Goal: Task Accomplishment & Management: Use online tool/utility

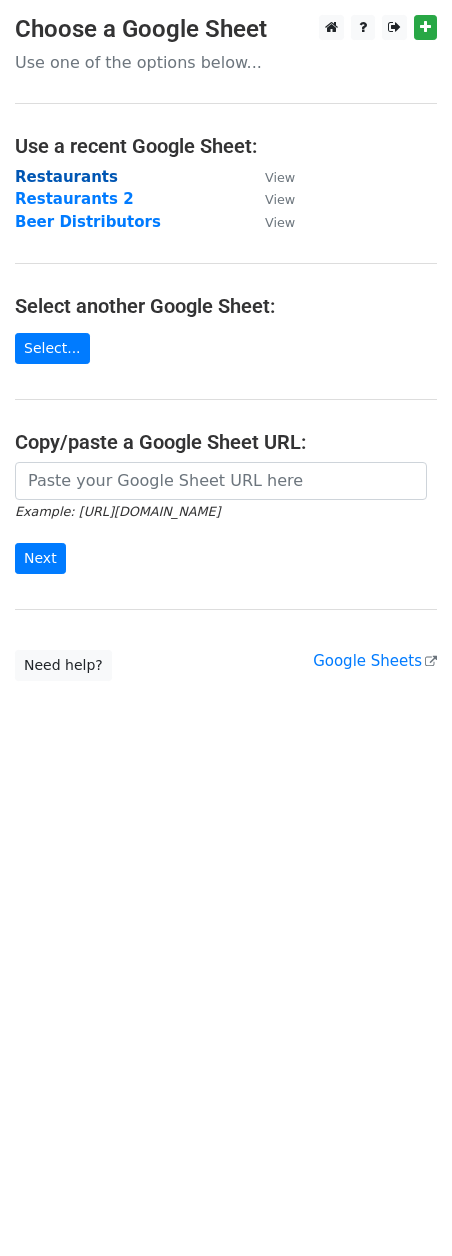
click at [67, 177] on strong "Restaurants" at bounding box center [66, 177] width 103 height 18
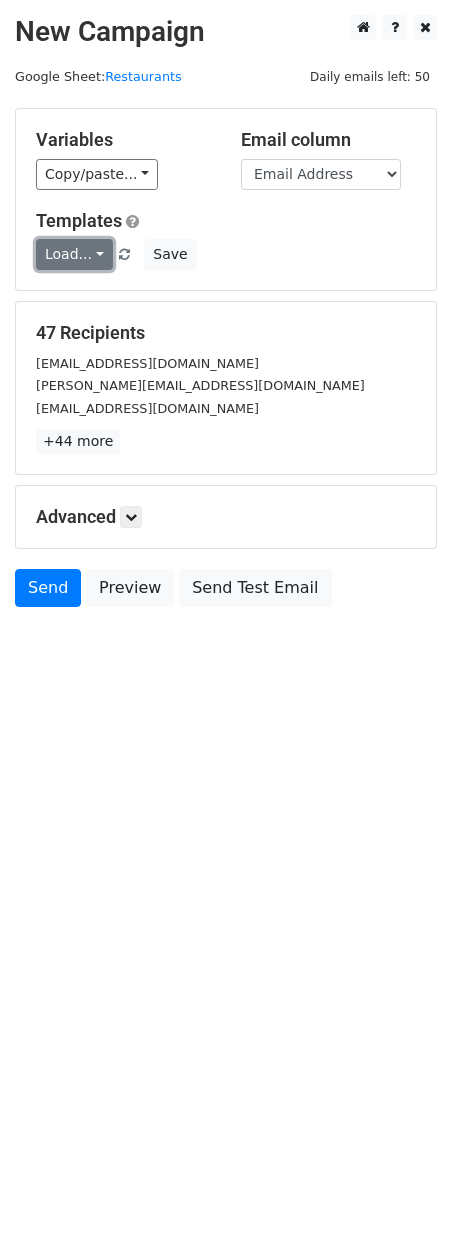
click at [83, 264] on link "Load..." at bounding box center [74, 254] width 77 height 31
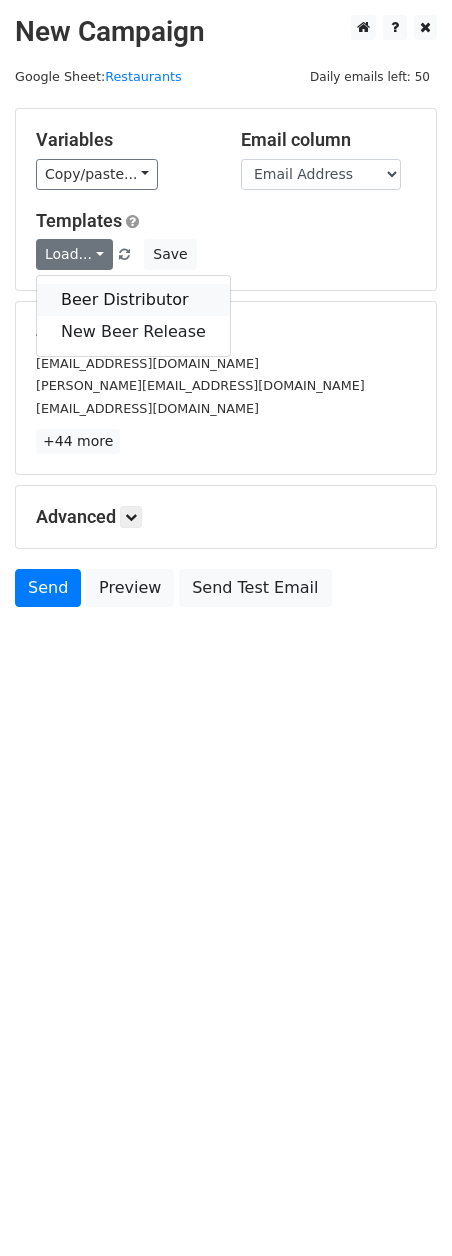
click at [86, 297] on link "Beer Distributor" at bounding box center [133, 300] width 193 height 32
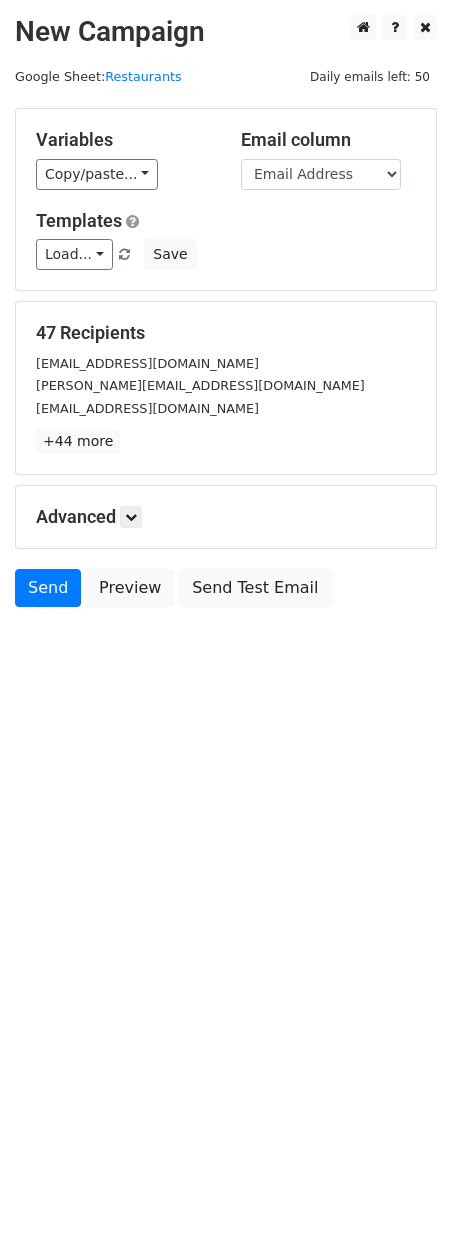
drag, startPoint x: 0, startPoint y: 603, endPoint x: 47, endPoint y: 871, distance: 272.1
click at [47, 871] on html "New Campaign Daily emails left: 50 Google Sheet: Restaurants Variables Copy/pas…" at bounding box center [226, 628] width 452 height 1256
